Goal: Task Accomplishment & Management: Use online tool/utility

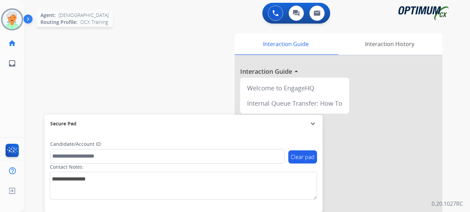
click at [1, 30] on div "Agent: [PERSON_NAME] Profile: OCX Training" at bounding box center [12, 19] width 22 height 22
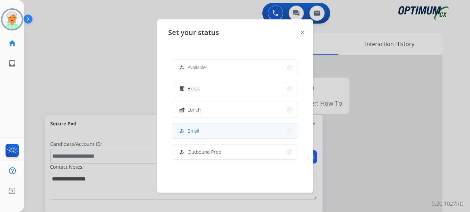
click at [199, 129] on span "Email" at bounding box center [193, 130] width 11 height 7
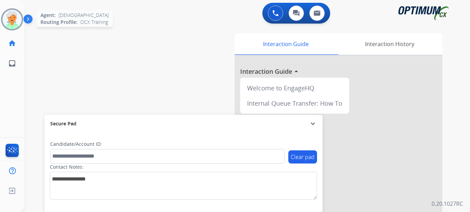
click at [7, 23] on img at bounding box center [11, 19] width 19 height 19
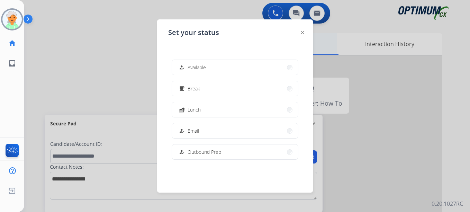
click at [214, 129] on button "how_to_reg Email" at bounding box center [235, 130] width 126 height 15
click at [187, 130] on div "Secure Pad expand_more" at bounding box center [184, 123] width 278 height 17
click at [187, 130] on div "swap_horiz Break voice bridge close_fullscreen Connect 3-Way Call merge_type Se…" at bounding box center [238, 169] width 429 height 289
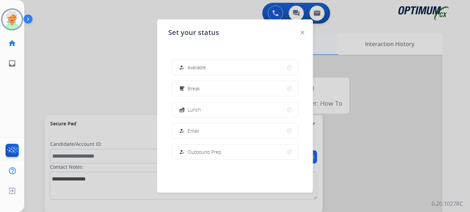
click at [187, 130] on div "swap_horiz Break voice bridge close_fullscreen Connect 3-Way Call merge_type Se…" at bounding box center [238, 169] width 429 height 289
click at [198, 132] on div "swap_horiz Break voice bridge close_fullscreen Connect 3-Way Call merge_type Se…" at bounding box center [238, 169] width 429 height 289
click at [205, 128] on div "Interaction Guide Interaction History Interaction Guide arrow_drop_up Welcome t…" at bounding box center [322, 173] width 239 height 280
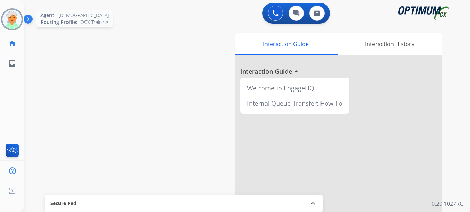
click at [16, 14] on img at bounding box center [11, 19] width 19 height 19
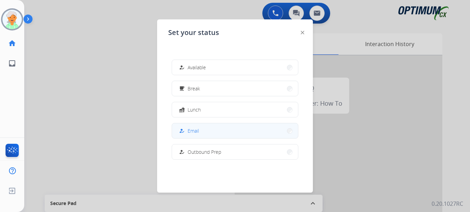
click at [196, 131] on span "Email" at bounding box center [193, 130] width 11 height 7
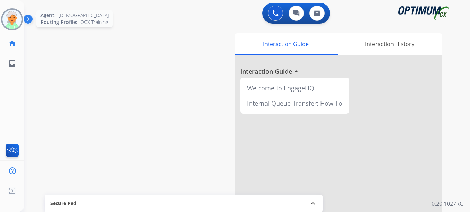
click at [9, 12] on img at bounding box center [11, 19] width 19 height 19
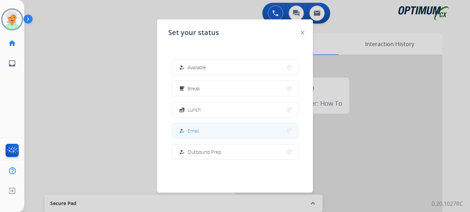
click at [202, 126] on button "how_to_reg Email" at bounding box center [235, 130] width 126 height 15
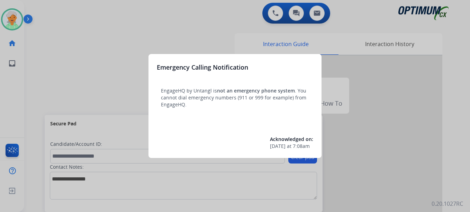
click at [7, 18] on div at bounding box center [235, 106] width 470 height 212
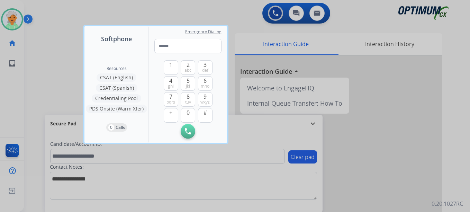
click at [0, 19] on div at bounding box center [235, 106] width 470 height 212
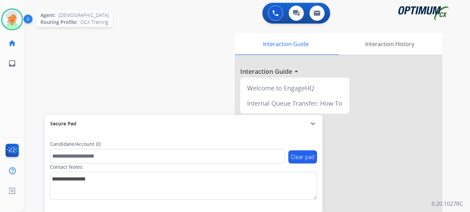
click at [8, 22] on img at bounding box center [11, 19] width 19 height 19
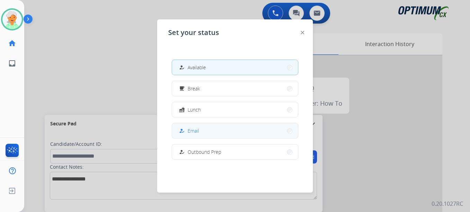
click at [208, 135] on button "how_to_reg Email" at bounding box center [235, 130] width 126 height 15
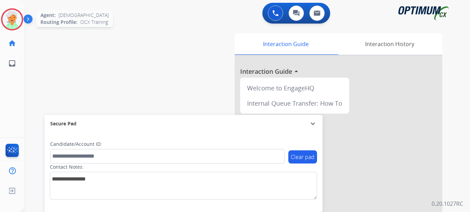
click at [14, 25] on img at bounding box center [11, 19] width 19 height 19
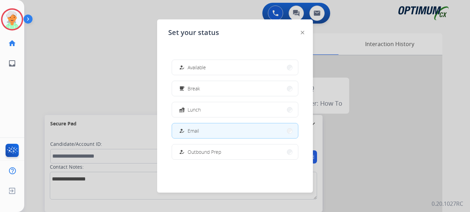
click at [199, 85] on span "Break" at bounding box center [194, 88] width 12 height 7
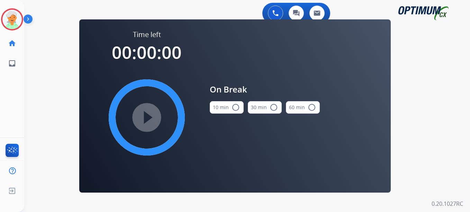
click at [235, 108] on mat-icon "radio_button_unchecked" at bounding box center [236, 107] width 8 height 8
click at [151, 116] on mat-icon "play_circle_filled" at bounding box center [147, 117] width 8 height 8
click at [151, 120] on mat-icon "play_circle_filled" at bounding box center [147, 117] width 8 height 8
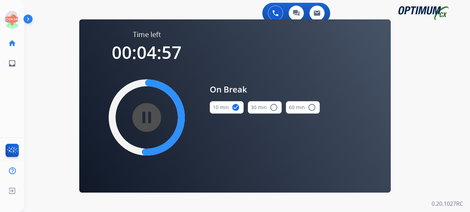
click at [190, 204] on div "0 Voice Interactions 0 Chat Interactions 0 Email Interactions swap_horiz Break …" at bounding box center [247, 106] width 446 height 212
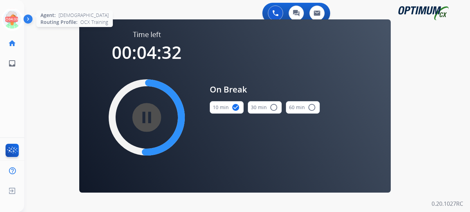
click at [16, 20] on icon at bounding box center [12, 19] width 23 height 23
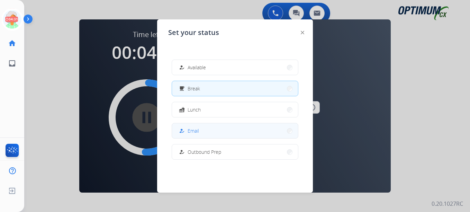
click at [211, 128] on button "how_to_reg Email" at bounding box center [235, 130] width 126 height 15
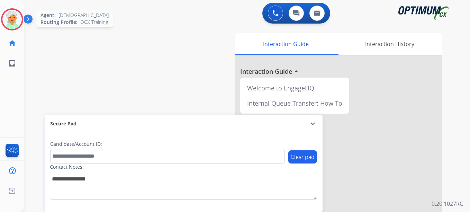
click at [8, 17] on img at bounding box center [11, 19] width 19 height 19
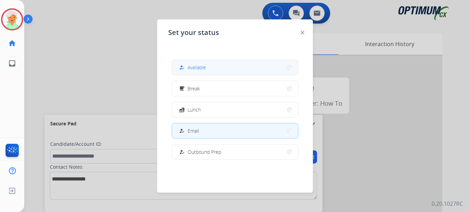
click at [210, 67] on button "how_to_reg Available" at bounding box center [235, 67] width 126 height 15
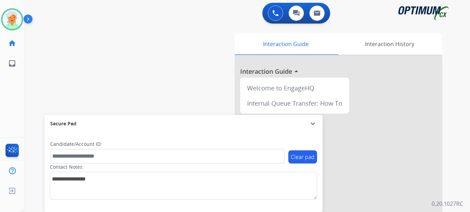
click at [180, 100] on div "swap_horiz Break voice bridge close_fullscreen Connect 3-Way Call merge_type Se…" at bounding box center [238, 169] width 429 height 289
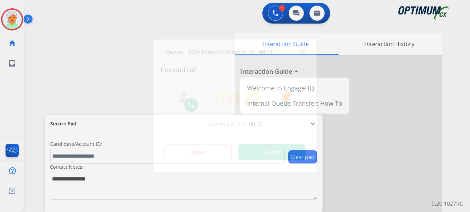
click at [271, 149] on button "Accept" at bounding box center [272, 152] width 67 height 16
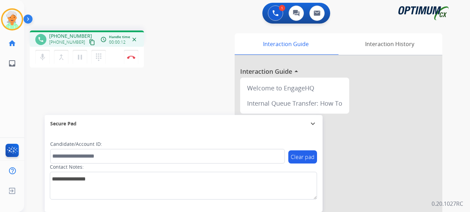
click at [89, 41] on mat-icon "content_copy" at bounding box center [92, 42] width 6 height 6
click at [81, 59] on mat-icon "pause" at bounding box center [80, 57] width 8 height 8
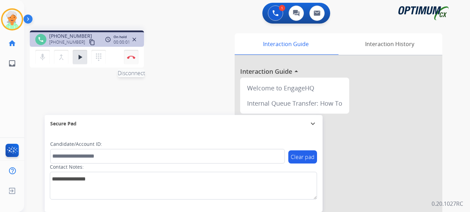
click at [135, 60] on button "Disconnect" at bounding box center [131, 57] width 15 height 15
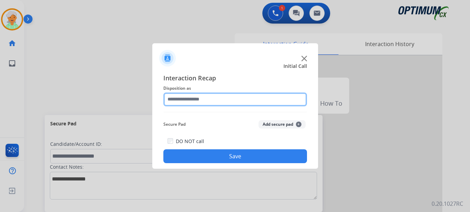
click at [229, 100] on input "text" at bounding box center [235, 99] width 144 height 14
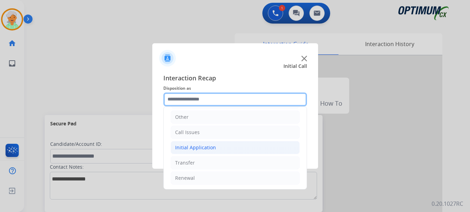
scroll to position [47, 0]
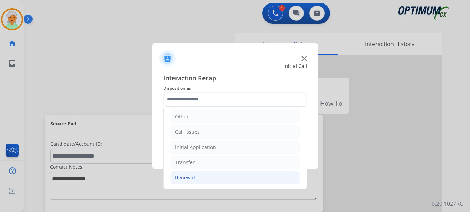
click at [189, 180] on div "Renewal" at bounding box center [185, 177] width 20 height 7
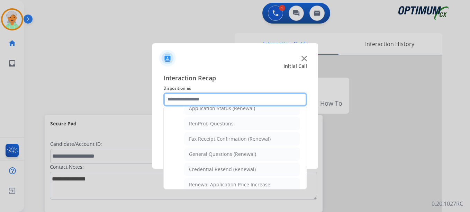
scroll to position [186, 0]
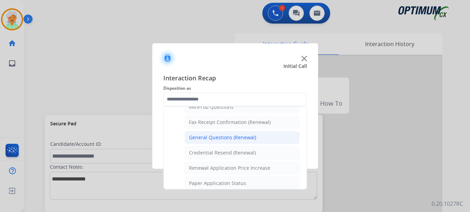
click at [221, 138] on div "General Questions (Renewal)" at bounding box center [222, 137] width 67 height 7
type input "**********"
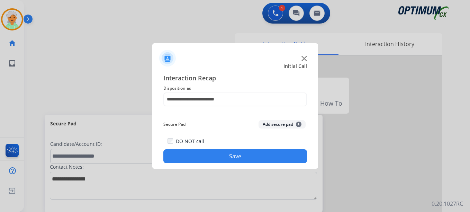
drag, startPoint x: 230, startPoint y: 152, endPoint x: 226, endPoint y: 147, distance: 6.2
click at [230, 152] on button "Save" at bounding box center [235, 156] width 144 height 14
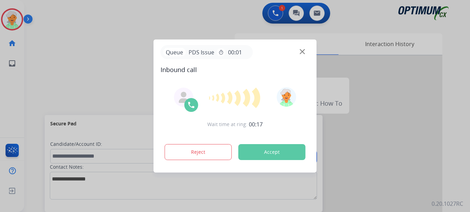
click at [259, 148] on button "Accept" at bounding box center [272, 152] width 67 height 16
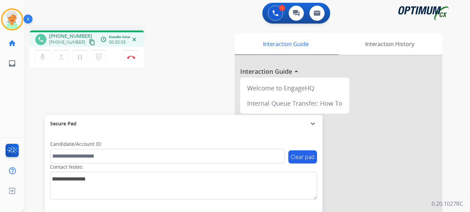
click at [89, 42] on mat-icon "content_copy" at bounding box center [92, 42] width 6 height 6
click at [77, 59] on mat-icon "pause" at bounding box center [80, 57] width 8 height 8
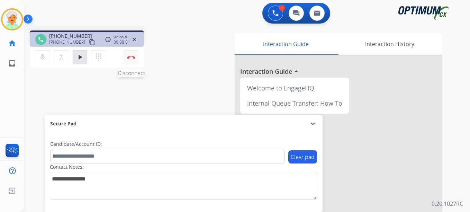
click at [133, 58] on img at bounding box center [131, 56] width 8 height 3
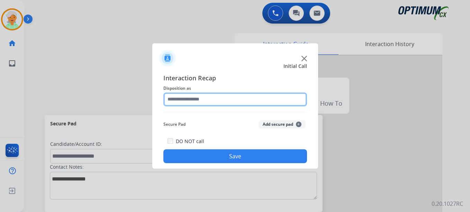
click at [220, 99] on input "text" at bounding box center [235, 99] width 144 height 14
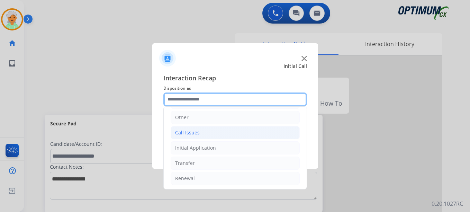
scroll to position [47, 0]
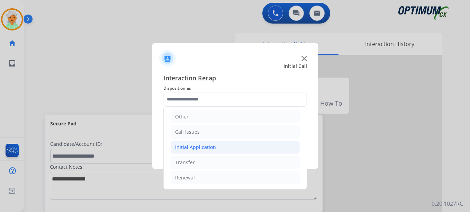
click at [198, 149] on div "Initial Application" at bounding box center [195, 147] width 41 height 7
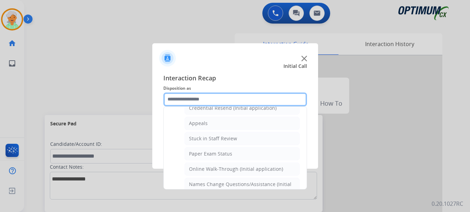
scroll to position [116, 0]
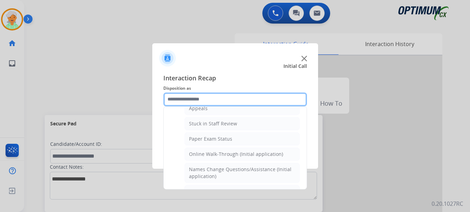
click at [200, 106] on input "text" at bounding box center [235, 99] width 144 height 14
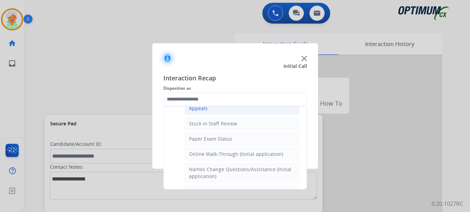
click at [202, 111] on div "Appeals" at bounding box center [198, 108] width 19 height 7
type input "*******"
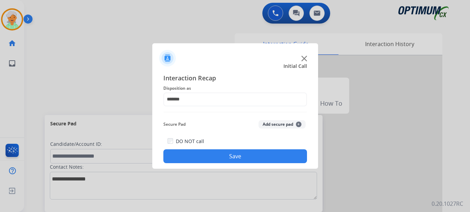
click at [229, 155] on button "Save" at bounding box center [235, 156] width 144 height 14
